Goal: Find specific page/section: Find specific page/section

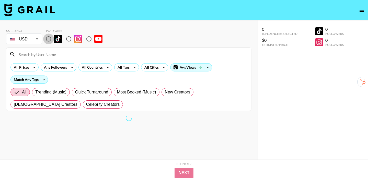
click at [47, 39] on input "radio" at bounding box center [48, 38] width 11 height 11
radio input "true"
click at [100, 66] on div "All Countries" at bounding box center [91, 67] width 25 height 8
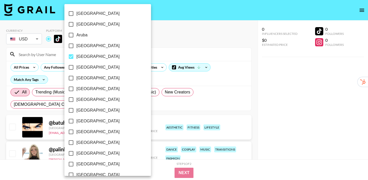
scroll to position [3, 0]
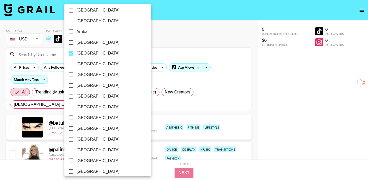
click at [87, 54] on span "[GEOGRAPHIC_DATA]" at bounding box center [97, 53] width 43 height 6
click at [76, 54] on input "[GEOGRAPHIC_DATA]" at bounding box center [71, 53] width 11 height 11
checkbox input "false"
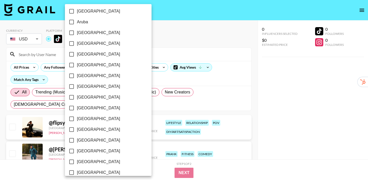
scroll to position [0, 0]
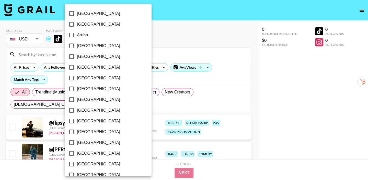
click at [139, 41] on div at bounding box center [184, 90] width 368 height 180
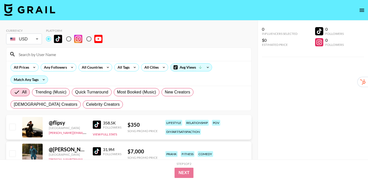
click at [66, 38] on input "radio" at bounding box center [68, 38] width 11 height 11
radio input "true"
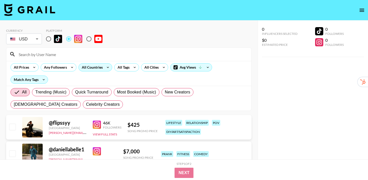
click at [98, 68] on div "All Countries" at bounding box center [91, 67] width 25 height 8
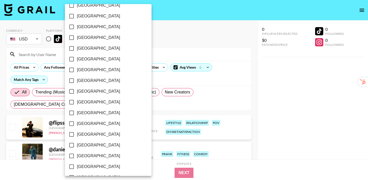
scroll to position [321, 0]
